Goal: Information Seeking & Learning: Learn about a topic

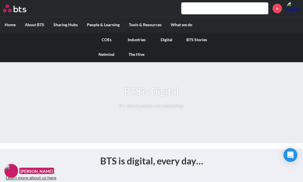
click at [107, 39] on link "COEs" at bounding box center [107, 39] width 30 height 15
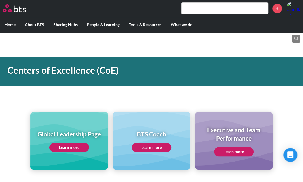
click at [60, 145] on link "Learn more" at bounding box center [69, 147] width 40 height 9
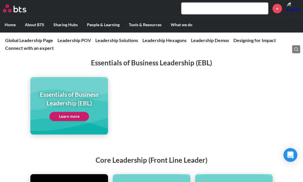
scroll to position [1154, 0]
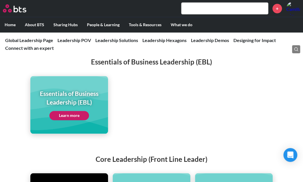
click at [69, 112] on link "Learn more" at bounding box center [69, 115] width 40 height 9
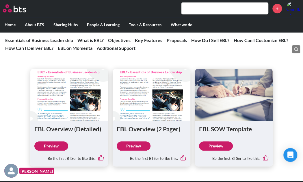
scroll to position [2021, 0]
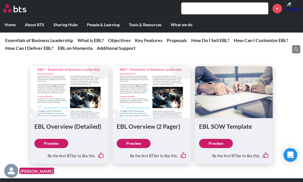
click at [60, 146] on link "Preview" at bounding box center [51, 143] width 34 height 9
